Goal: Information Seeking & Learning: Learn about a topic

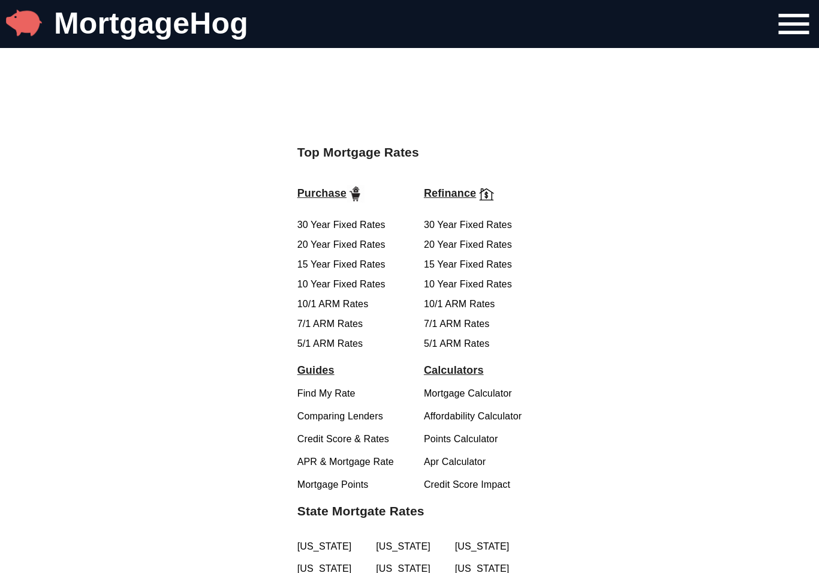
scroll to position [1905, 0]
click at [329, 321] on link "7/1 ARM Rates" at bounding box center [330, 323] width 66 height 10
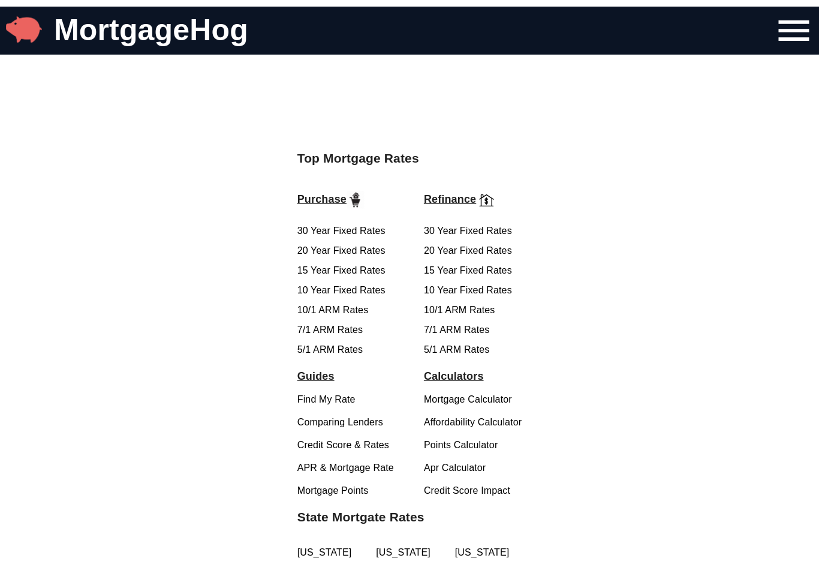
scroll to position [1893, 0]
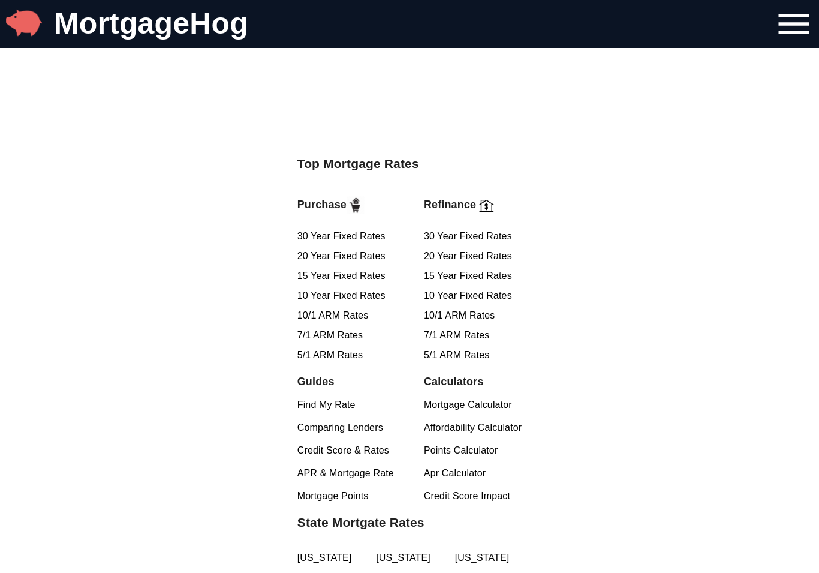
click at [331, 350] on link "5/1 ARM Rates" at bounding box center [330, 355] width 66 height 10
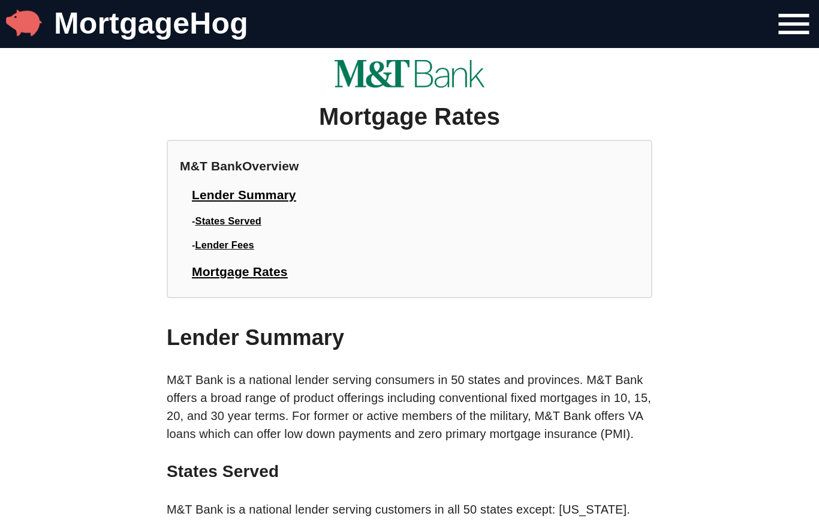
scroll to position [1893, 0]
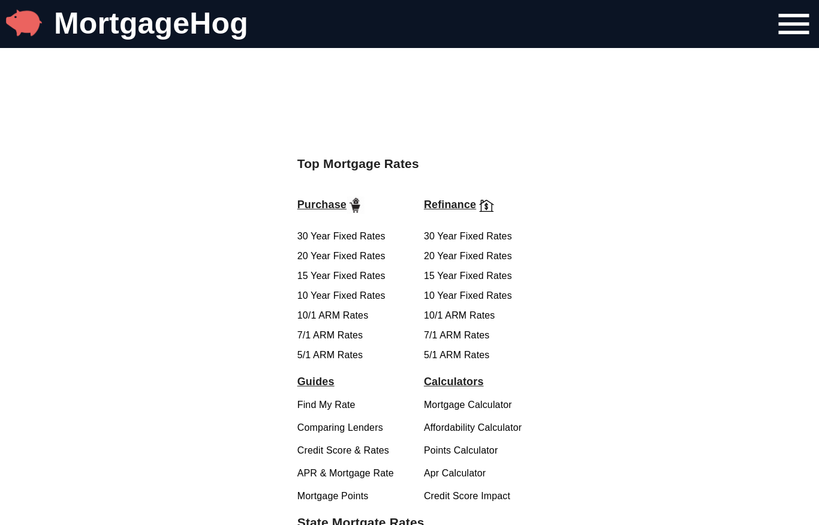
click at [339, 330] on link "7/1 ARM Rates" at bounding box center [330, 335] width 66 height 10
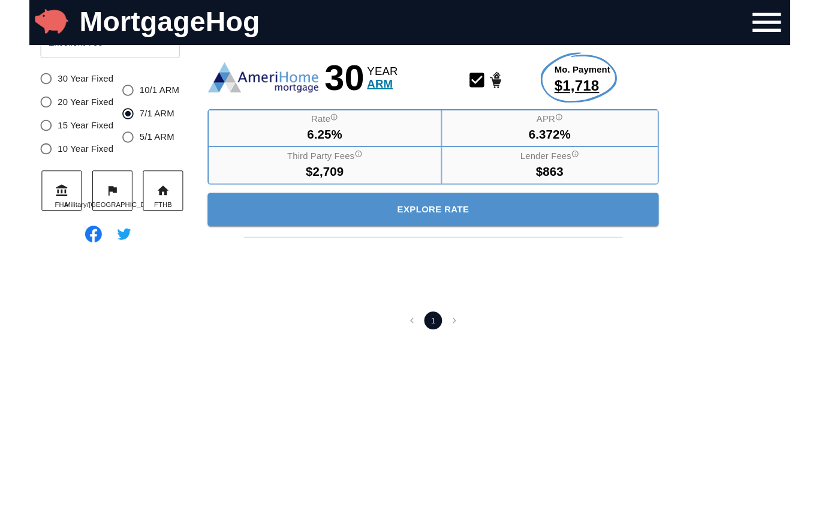
scroll to position [284, 0]
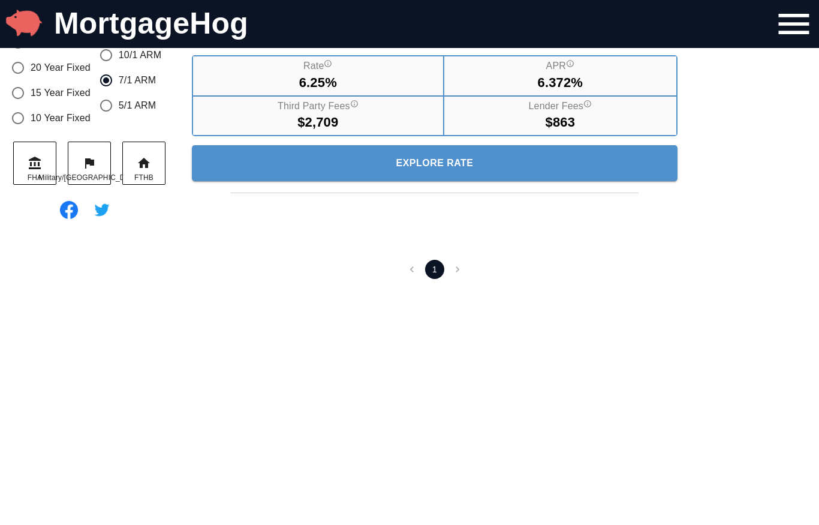
click at [350, 107] on label "Third Party Fees" at bounding box center [318, 107] width 81 height 14
click at [333, 107] on label "Third Party Fees" at bounding box center [318, 107] width 81 height 14
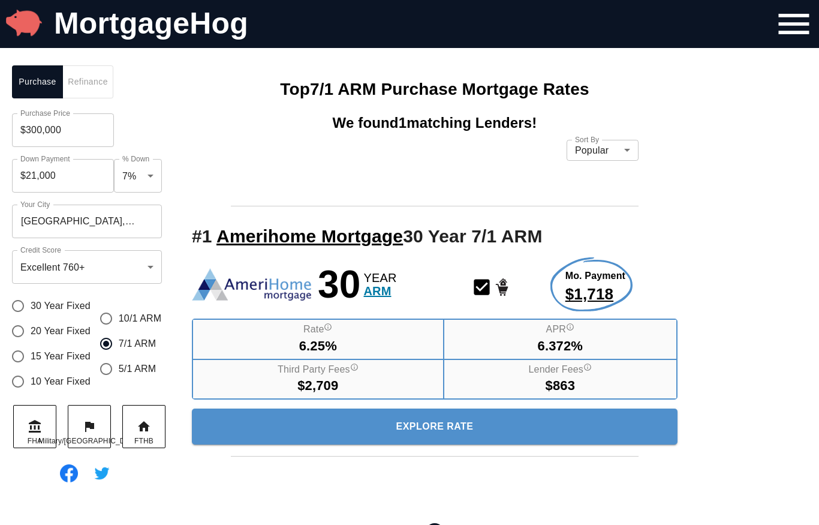
scroll to position [18, 0]
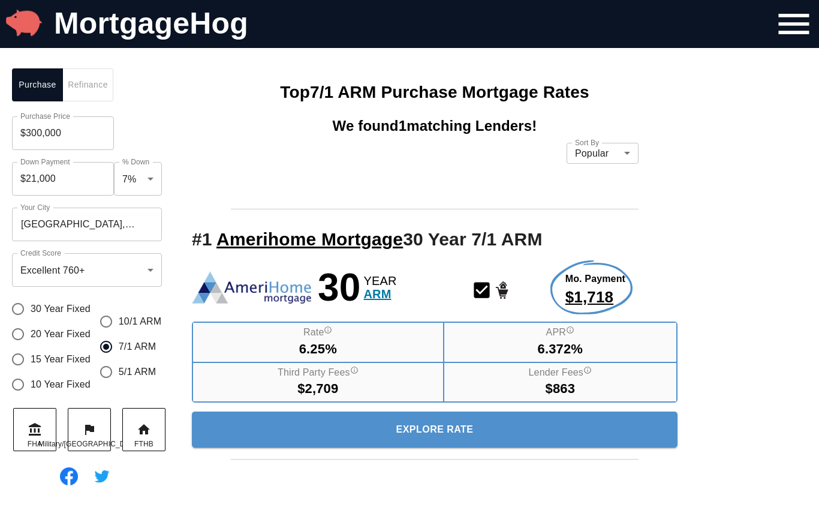
click at [84, 140] on input "$300,000" at bounding box center [63, 133] width 102 height 34
type input "$3"
type input "$1,430,000"
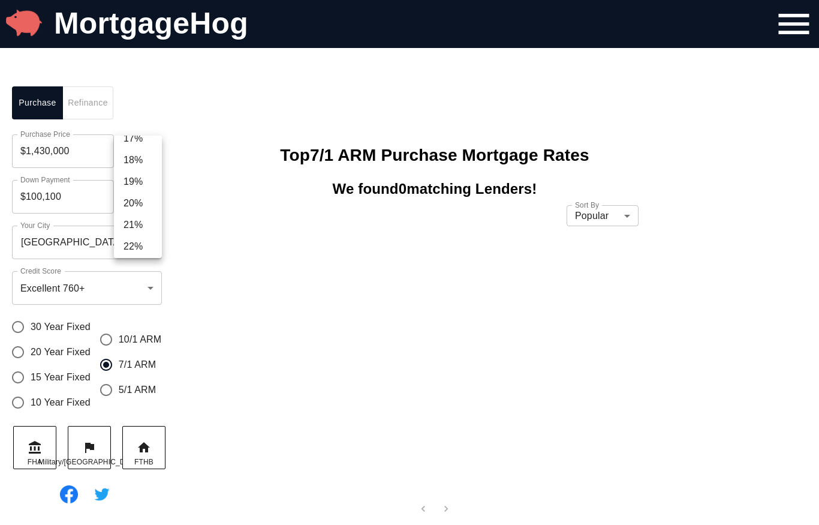
scroll to position [381, 0]
click at [140, 179] on li "20%" at bounding box center [138, 181] width 48 height 22
type input "$286,000"
type input "0.2"
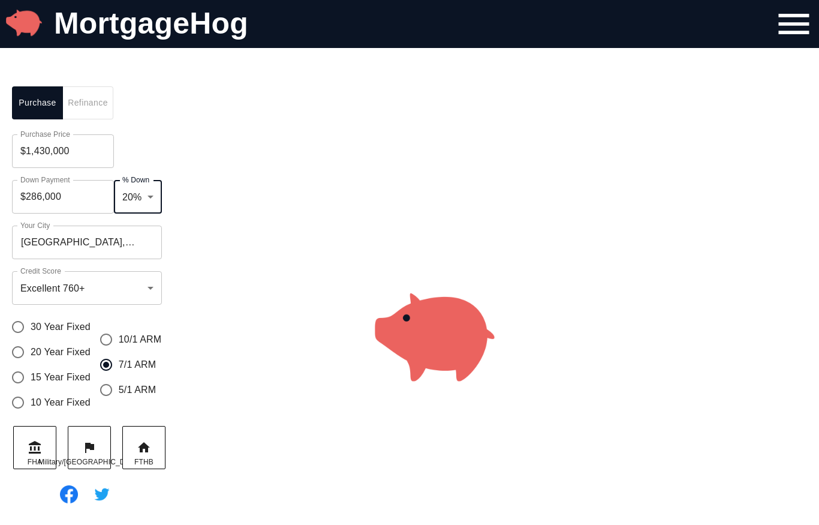
click at [210, 263] on div at bounding box center [435, 336] width 510 height 525
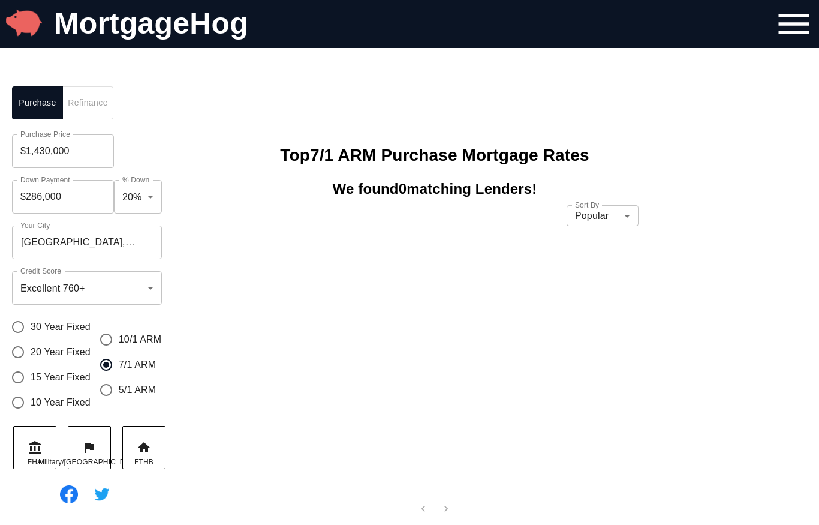
click at [127, 235] on input "Danbury, CT, USA" at bounding box center [77, 242] width 121 height 23
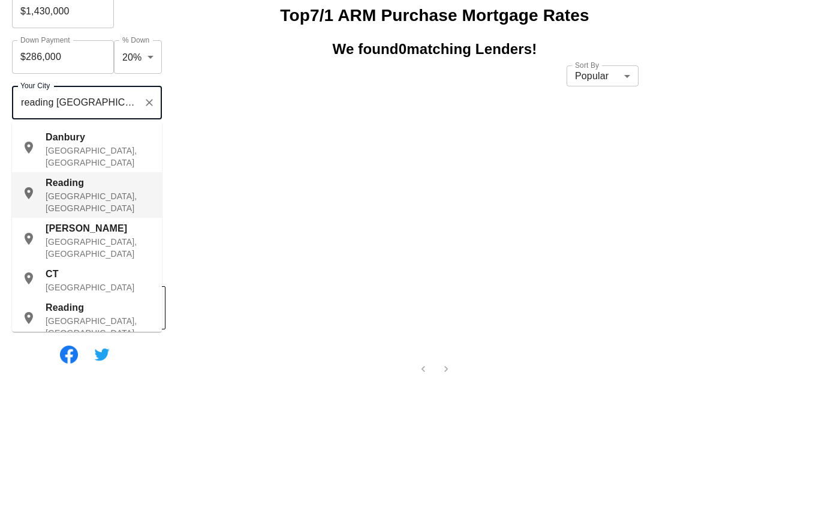
click at [65, 317] on span "Reading" at bounding box center [65, 322] width 38 height 10
type input "Reading, MA, USA"
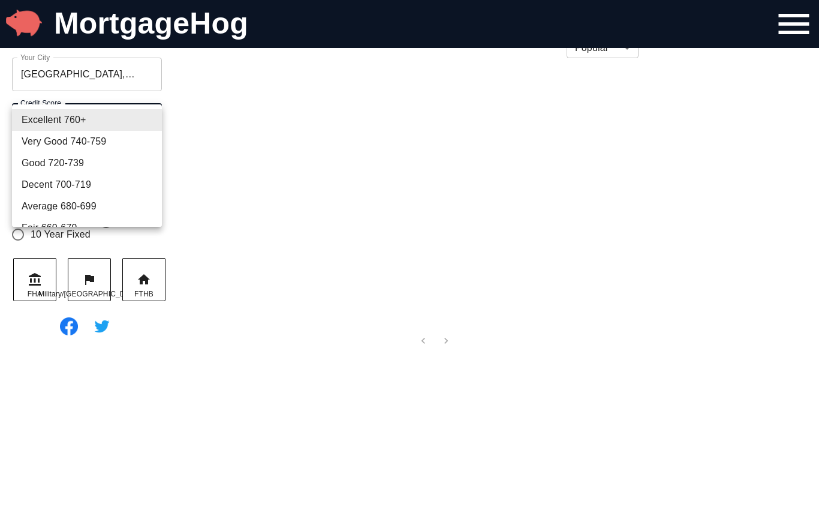
click at [715, 165] on div at bounding box center [409, 262] width 819 height 525
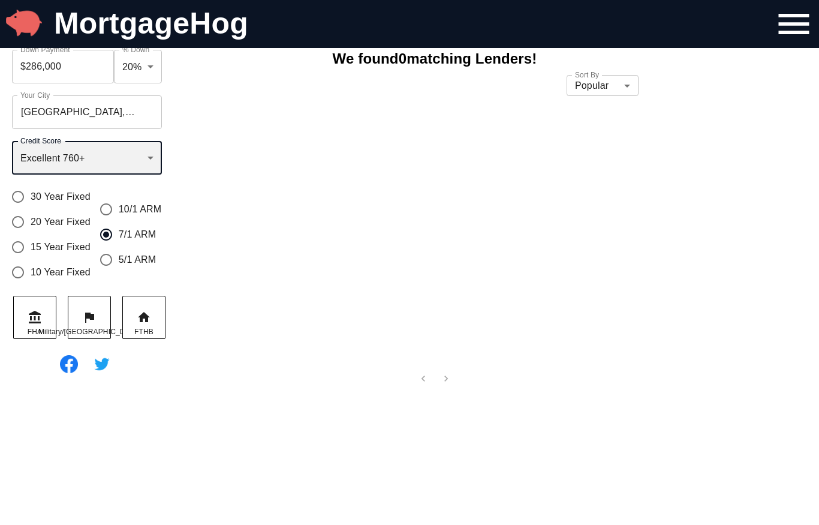
scroll to position [130, 0]
click at [25, 202] on input "30 Year Fixed" at bounding box center [17, 197] width 25 height 25
radio input "true"
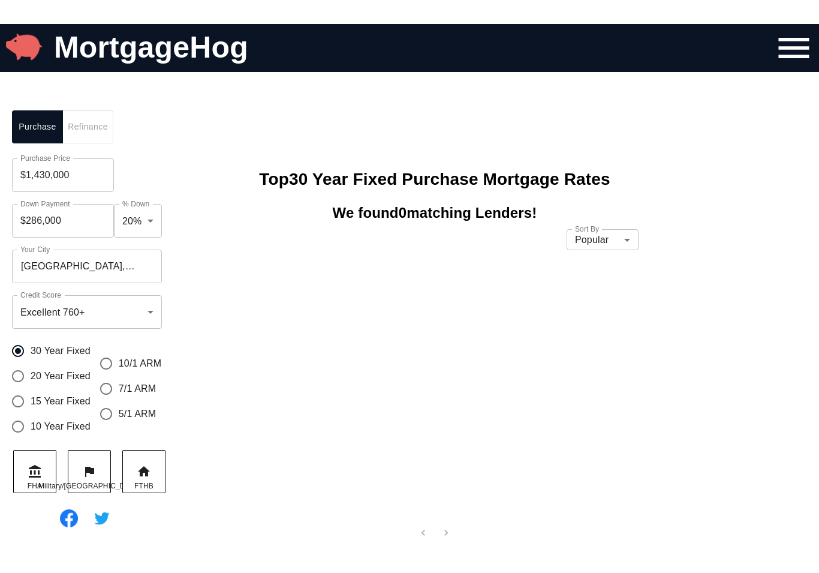
scroll to position [0, 0]
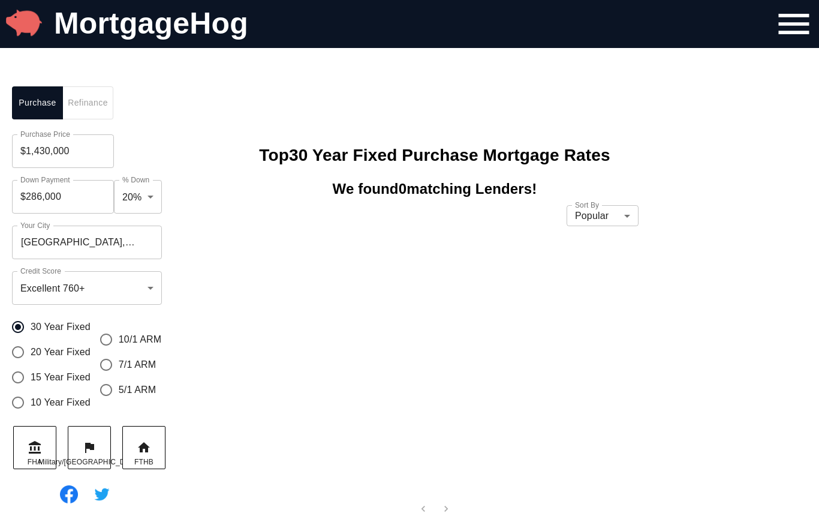
click at [97, 243] on input "Reading, MA, USA" at bounding box center [77, 242] width 121 height 23
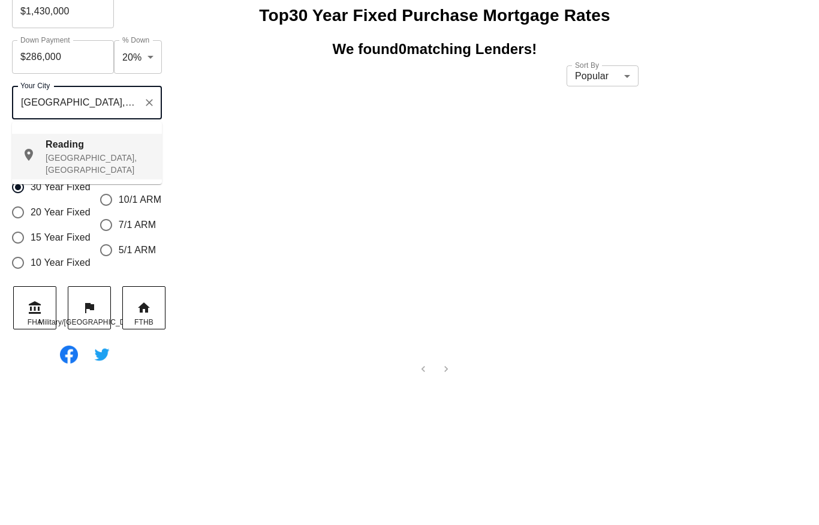
click at [149, 234] on button "Clear" at bounding box center [149, 242] width 17 height 17
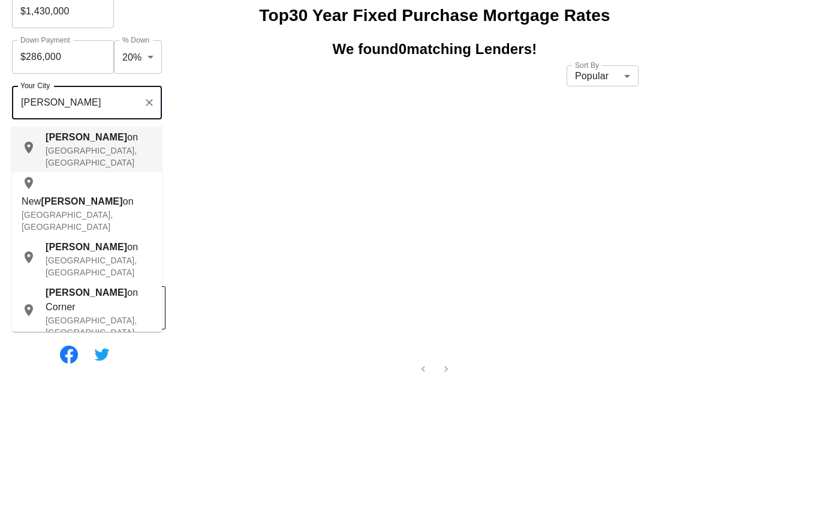
click at [56, 272] on span "Bost" at bounding box center [87, 277] width 82 height 10
type input "Boston, MA, USA"
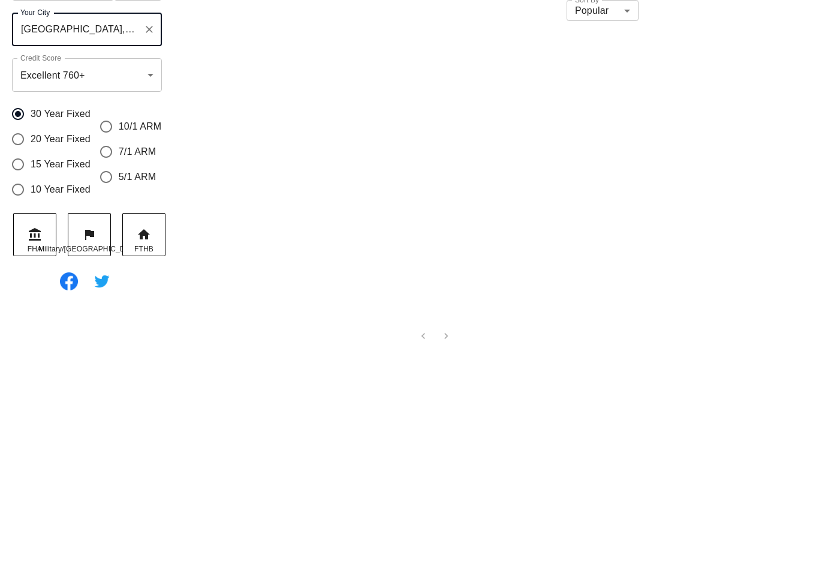
click at [150, 443] on icon at bounding box center [144, 450] width 14 height 14
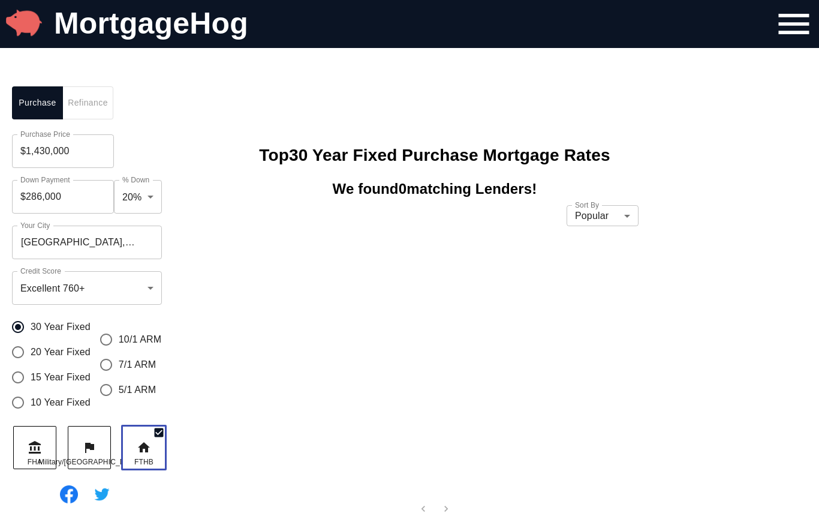
scroll to position [1893, 0]
